Goal: Information Seeking & Learning: Learn about a topic

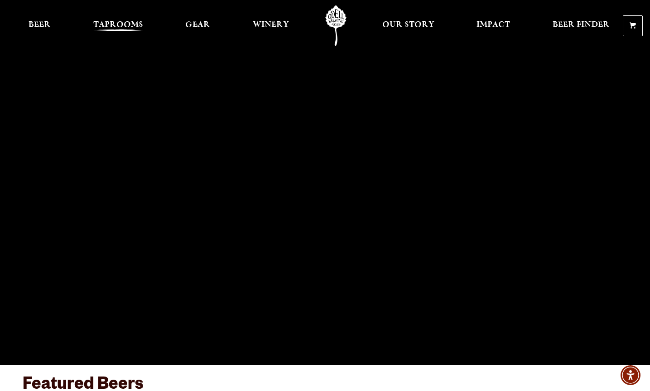
click at [118, 27] on span "Taprooms" at bounding box center [118, 24] width 50 height 7
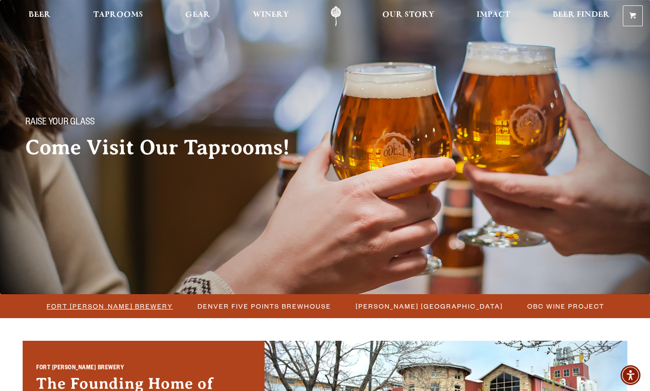
click at [137, 306] on span "Fort [PERSON_NAME] Brewery" at bounding box center [110, 306] width 126 height 13
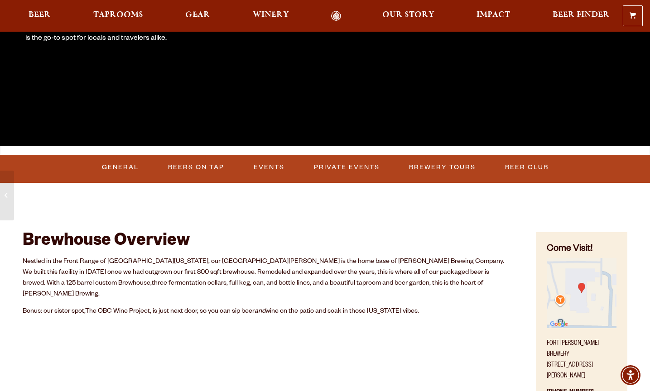
scroll to position [220, 0]
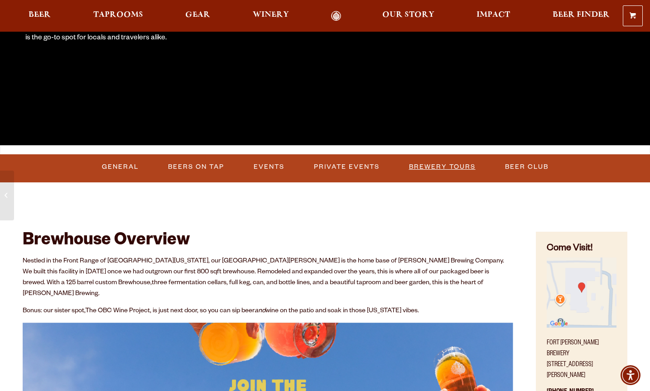
click at [442, 166] on link "Brewery Tours" at bounding box center [443, 167] width 74 height 21
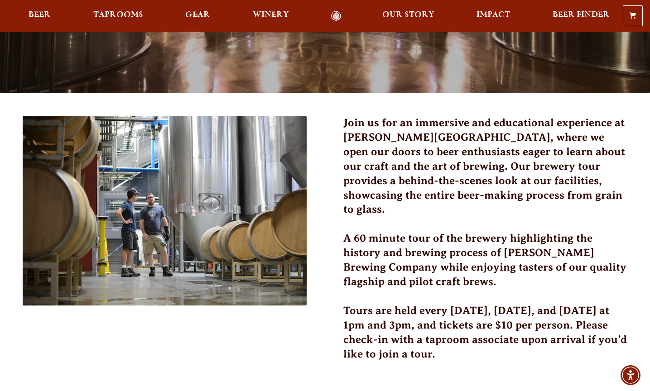
scroll to position [200, 0]
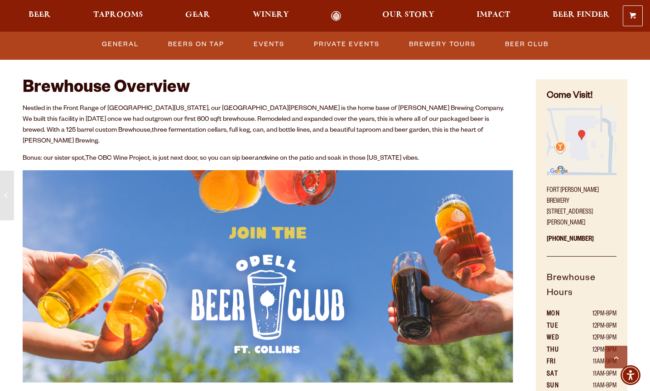
scroll to position [363, 0]
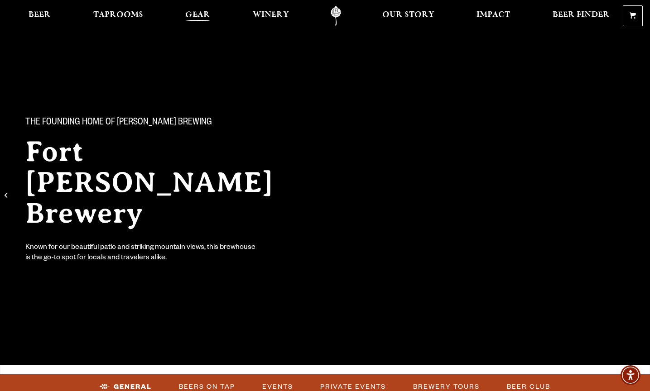
click at [201, 13] on span "Gear" at bounding box center [197, 14] width 25 height 7
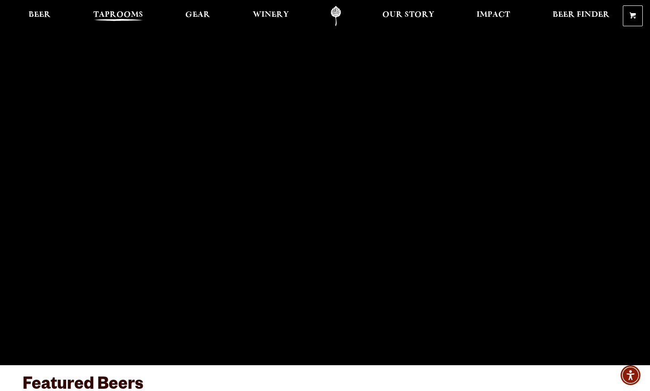
click at [130, 13] on span "Taprooms" at bounding box center [118, 14] width 50 height 7
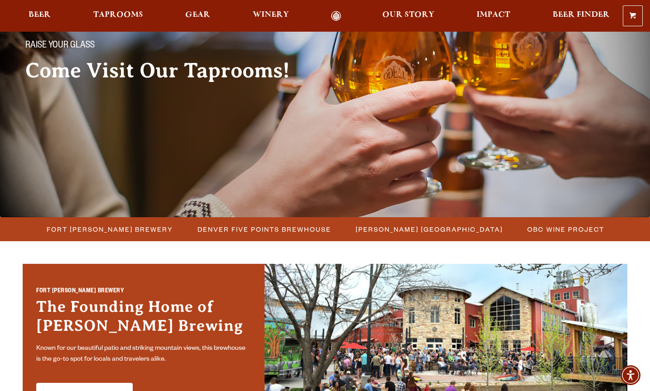
scroll to position [82, 0]
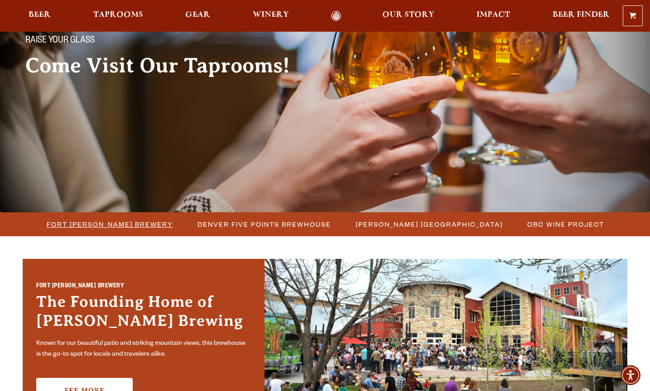
click at [131, 223] on span "Fort [PERSON_NAME] Brewery" at bounding box center [110, 224] width 126 height 13
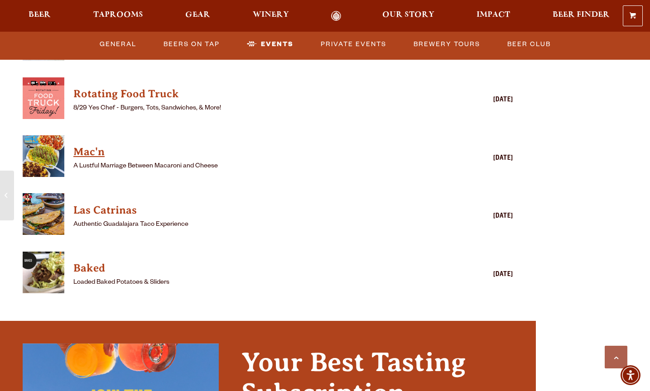
scroll to position [3843, 0]
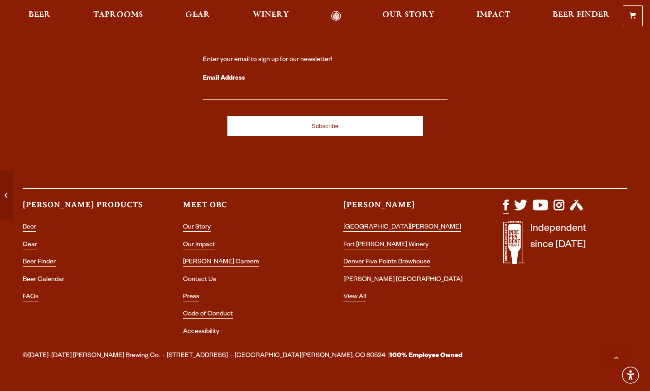
click at [507, 200] on img "Visit us on Facebook" at bounding box center [505, 205] width 5 height 11
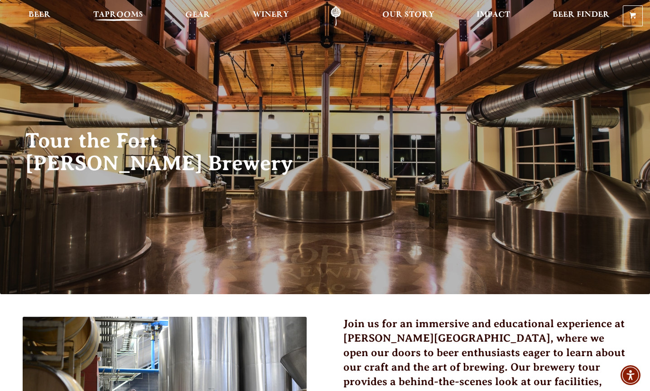
click at [127, 11] on span "Taprooms" at bounding box center [118, 14] width 50 height 7
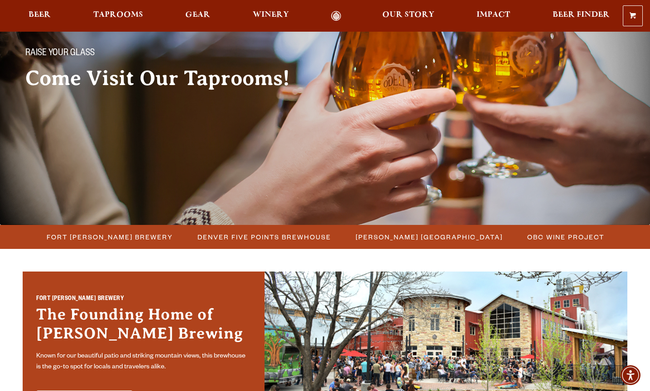
scroll to position [69, 0]
click at [133, 234] on span "Fort [PERSON_NAME] Brewery" at bounding box center [110, 237] width 126 height 13
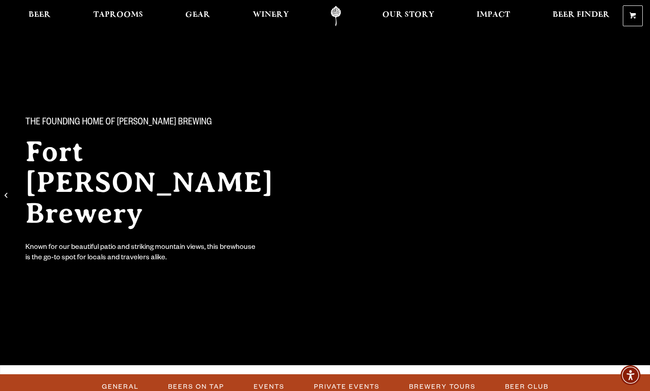
click at [338, 9] on link "Odell Home" at bounding box center [336, 16] width 34 height 20
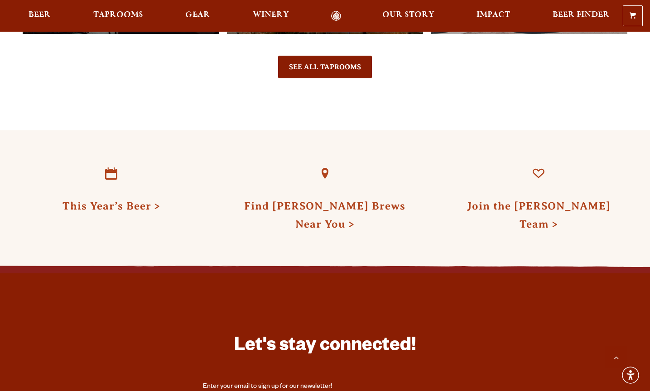
scroll to position [2599, 0]
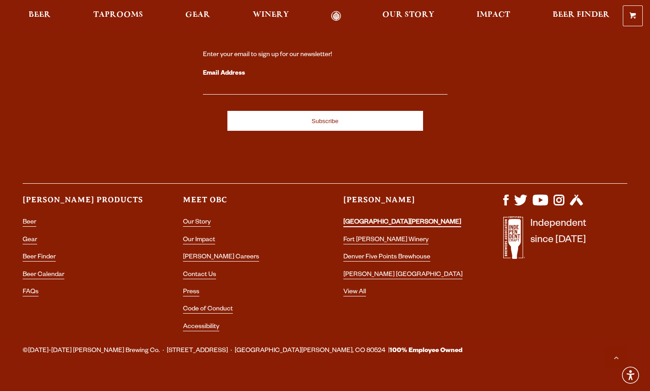
click at [382, 219] on link "[GEOGRAPHIC_DATA][PERSON_NAME]" at bounding box center [402, 223] width 118 height 8
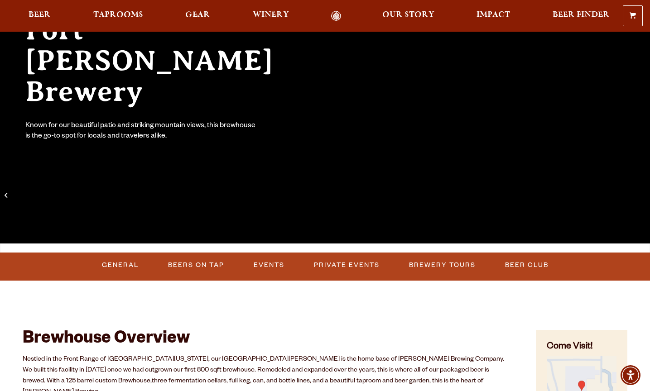
scroll to position [131, 0]
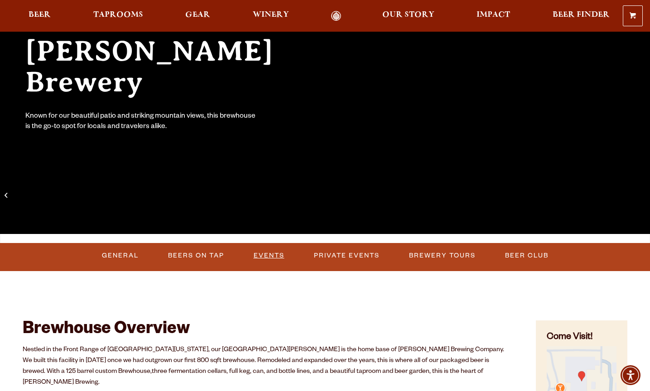
click at [270, 252] on link "Events" at bounding box center [269, 256] width 38 height 21
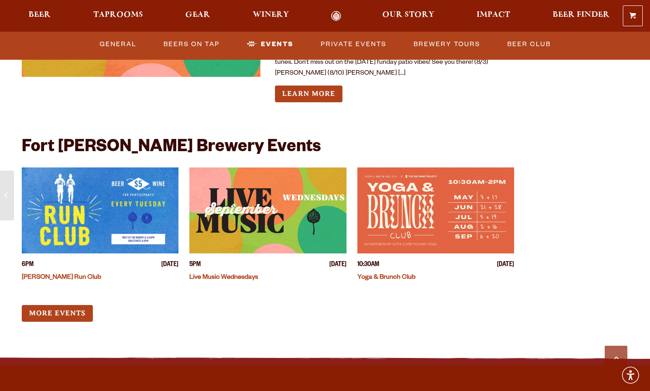
scroll to position [3457, 0]
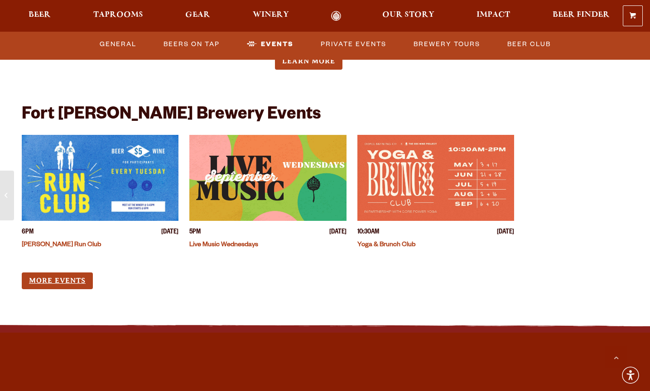
click at [60, 273] on link "More Events" at bounding box center [57, 281] width 71 height 17
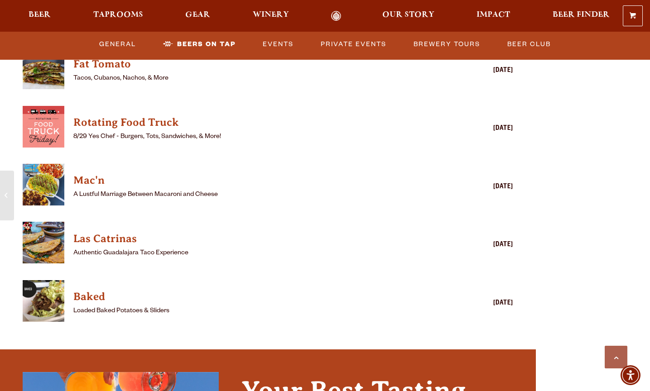
scroll to position [2401, 0]
